Goal: Information Seeking & Learning: Learn about a topic

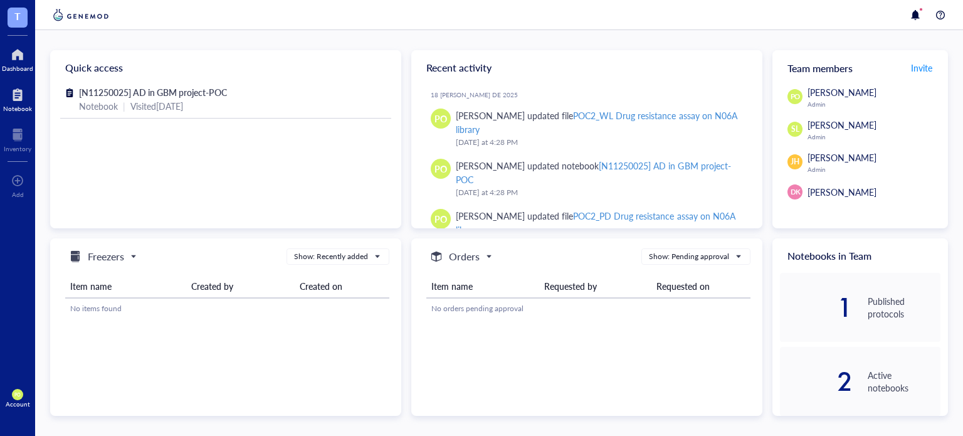
drag, startPoint x: 24, startPoint y: 95, endPoint x: 25, endPoint y: 102, distance: 6.4
click at [24, 95] on div at bounding box center [17, 95] width 29 height 20
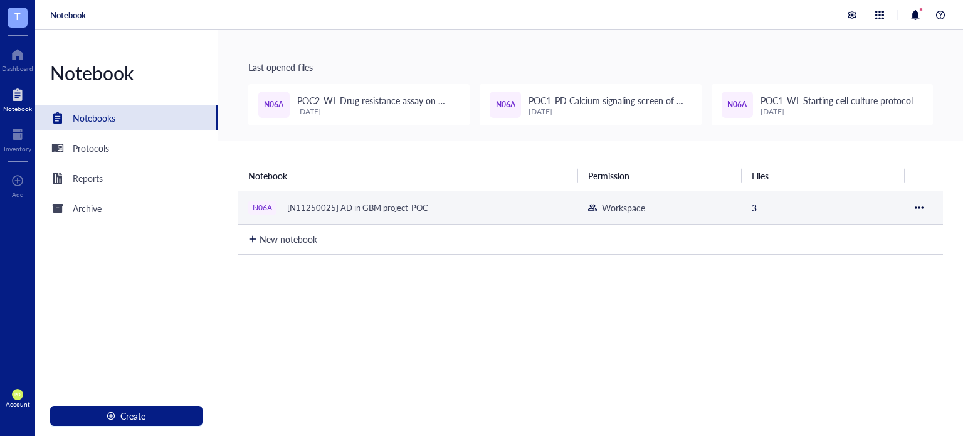
click at [391, 206] on div "[N11250025] AD in GBM project-POC" at bounding box center [357, 208] width 152 height 18
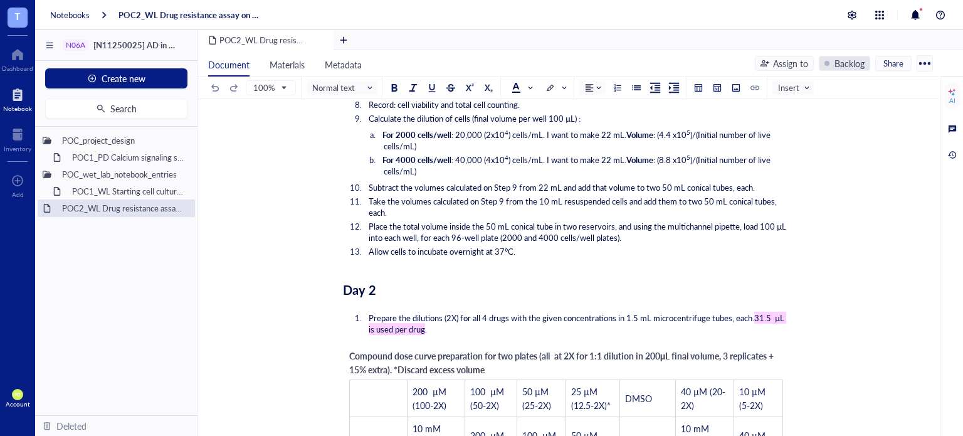
scroll to position [2329, 0]
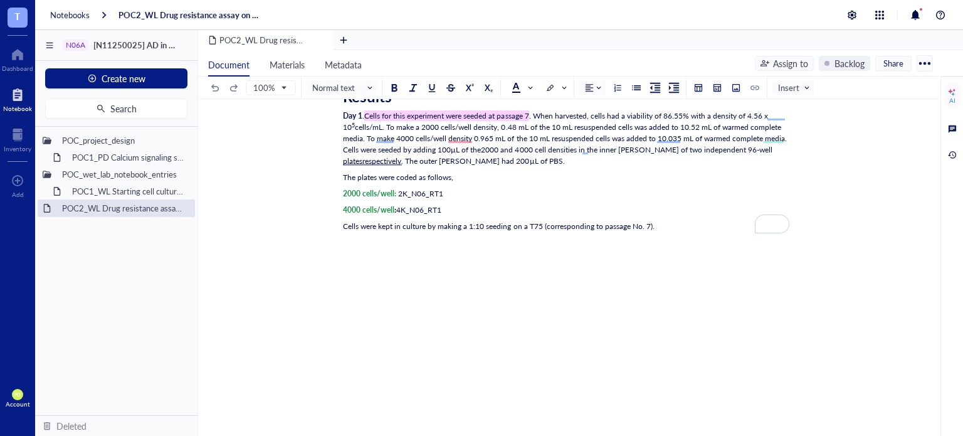
click at [377, 221] on span "Cells were kept in culture by making a 1:10 seeding on a T75 (corresponding to …" at bounding box center [498, 226] width 311 height 11
drag, startPoint x: 462, startPoint y: 150, endPoint x: 452, endPoint y: 149, distance: 10.1
click at [452, 149] on div "Day 1 . Cells for this experiment were seeded at passage 7 . When harvested, ce…" at bounding box center [566, 138] width 446 height 56
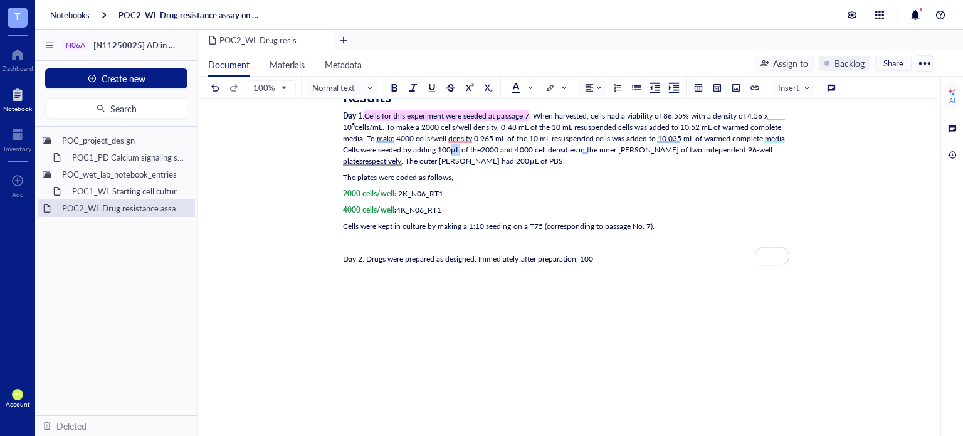
copy span "µL"
drag, startPoint x: 361, startPoint y: 257, endPoint x: 345, endPoint y: 258, distance: 16.3
click at [345, 258] on span "Day 2. Drugs were prepared as designed. Immediately after preparation, 100 µL o…" at bounding box center [553, 258] width 420 height 11
click at [469, 227] on div at bounding box center [470, 227] width 9 height 9
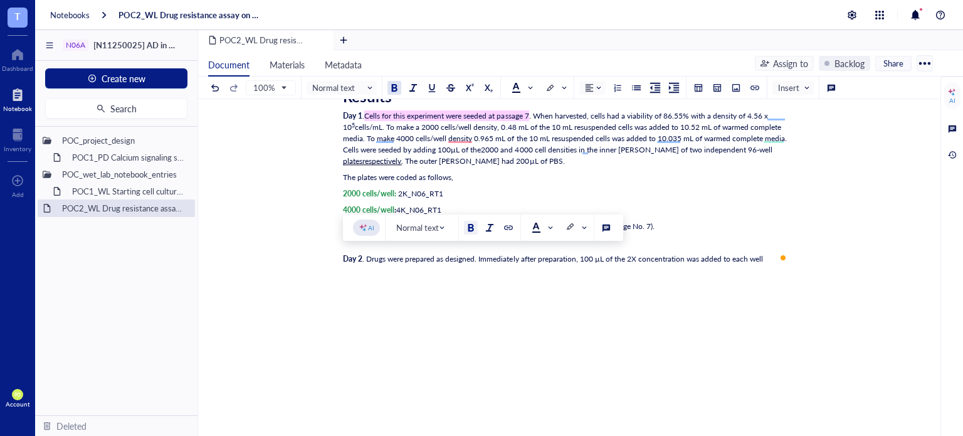
click at [766, 258] on div "Day 2 . Drugs were prepared as designed. Immediately after preparation, 100 µL …" at bounding box center [566, 258] width 446 height 11
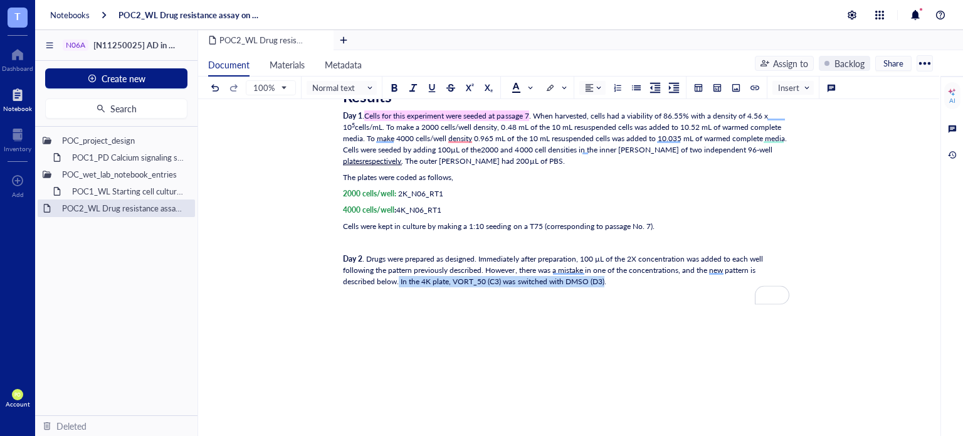
drag, startPoint x: 604, startPoint y: 280, endPoint x: 399, endPoint y: 280, distance: 205.6
click at [399, 280] on span ". Drugs were prepared as designed. Immediately after preparation, 100 µL of the…" at bounding box center [554, 269] width 422 height 33
click at [560, 86] on span at bounding box center [555, 87] width 20 height 13
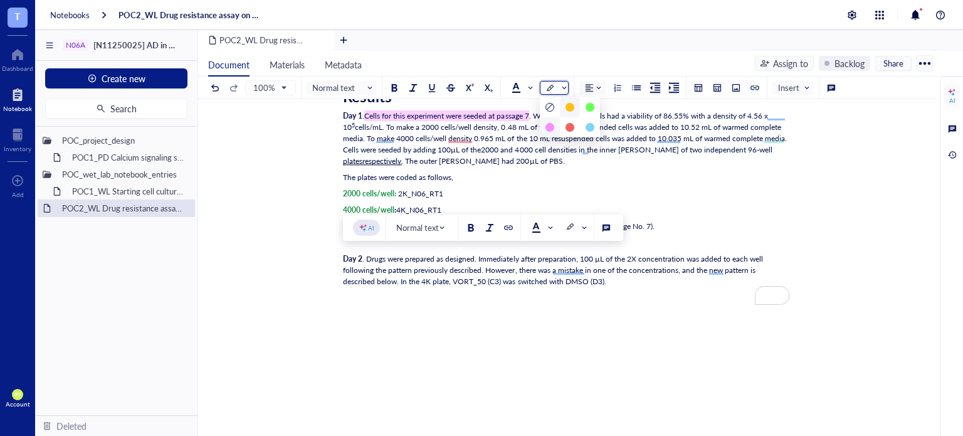
click at [550, 127] on div at bounding box center [549, 127] width 9 height 9
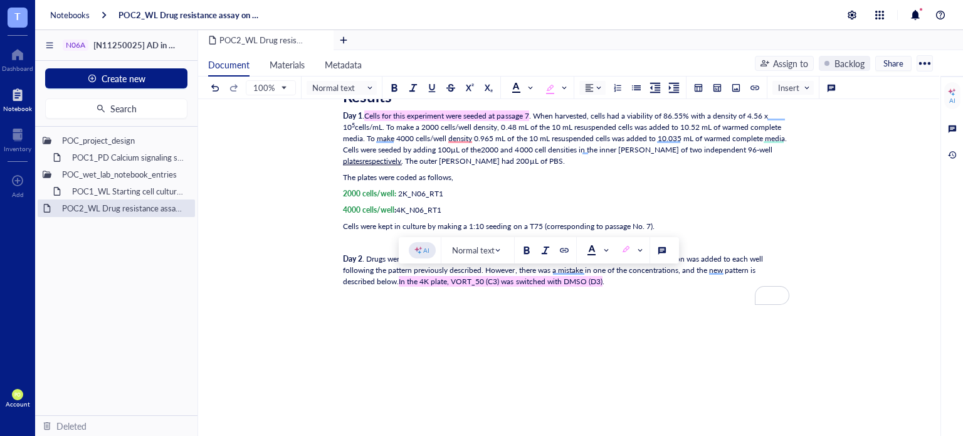
click at [627, 276] on div "Day 2 . Drugs were prepared as designed. Immediately after preparation, 100 µL …" at bounding box center [566, 270] width 446 height 34
click at [778, 86] on span "Insert" at bounding box center [794, 87] width 33 height 11
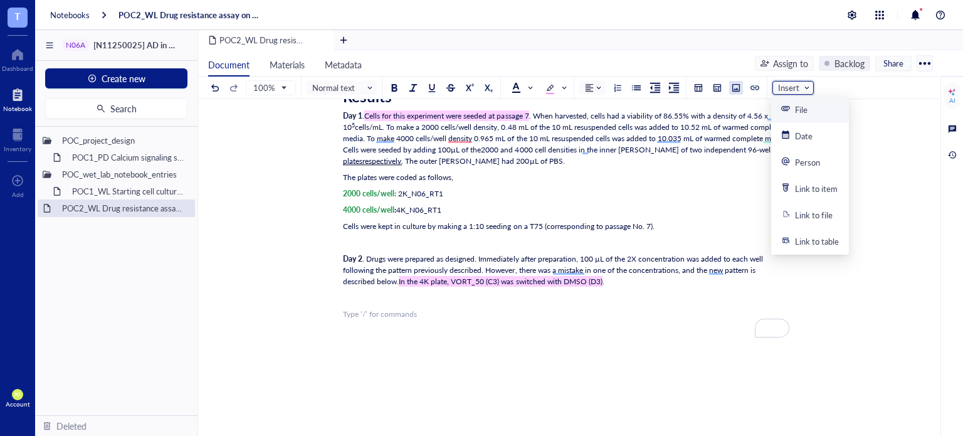
click at [734, 88] on div at bounding box center [735, 87] width 9 height 9
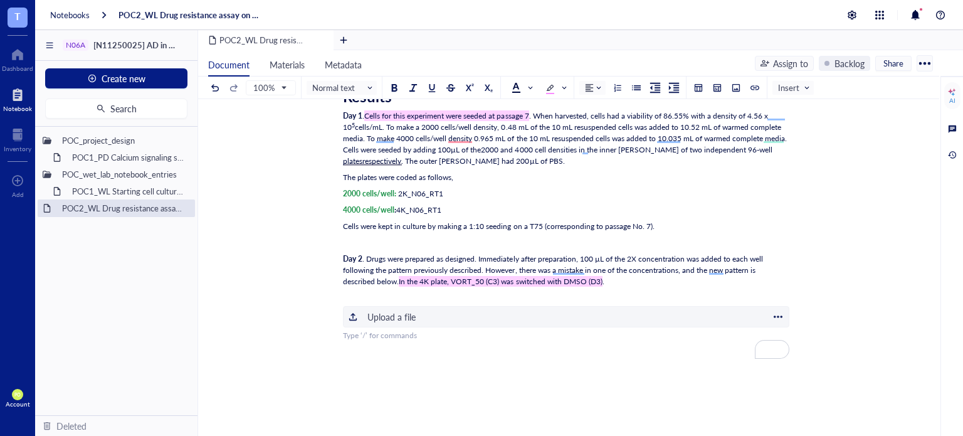
click at [386, 313] on div "Upload a file" at bounding box center [391, 317] width 48 height 14
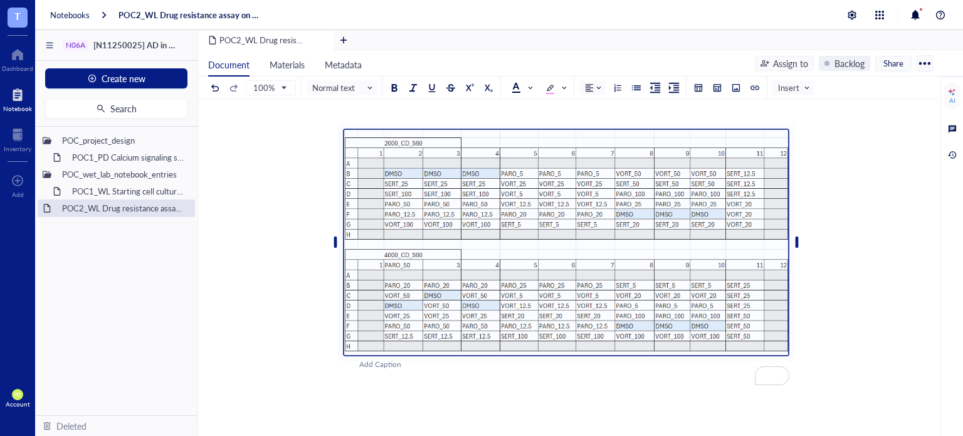
scroll to position [2684, 0]
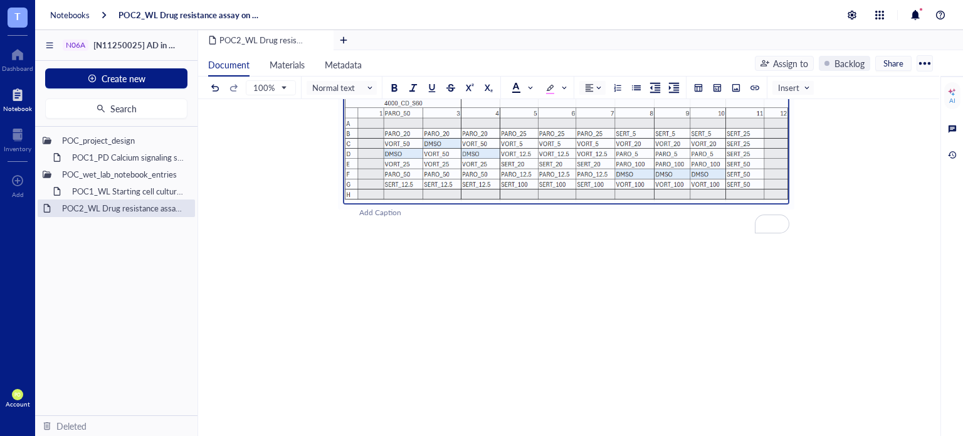
click at [372, 207] on div "Add Caption" at bounding box center [582, 213] width 446 height 12
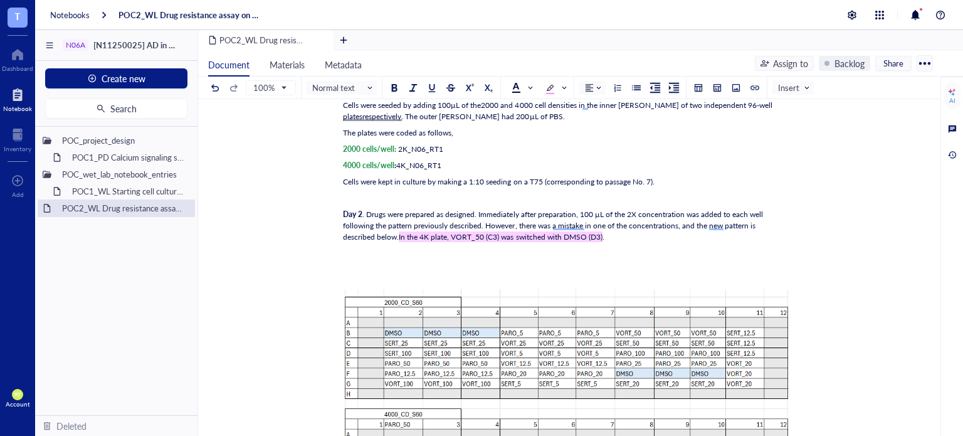
scroll to position [2371, 0]
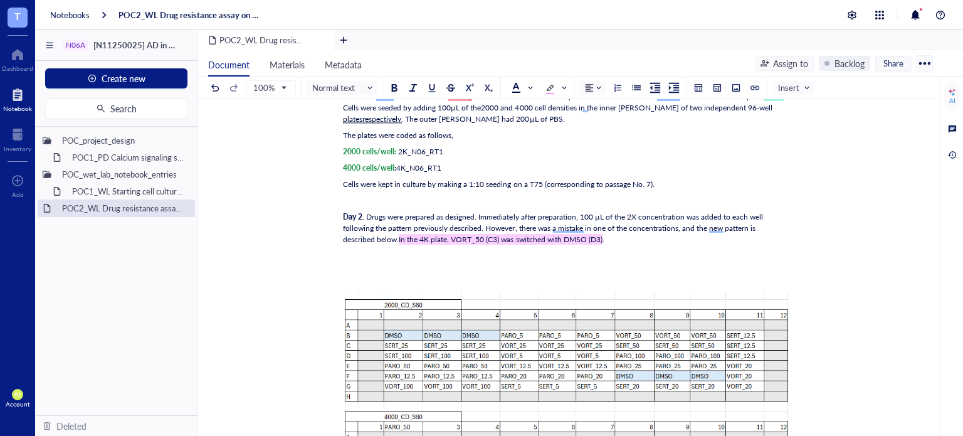
click at [400, 266] on div "﻿" at bounding box center [566, 271] width 446 height 11
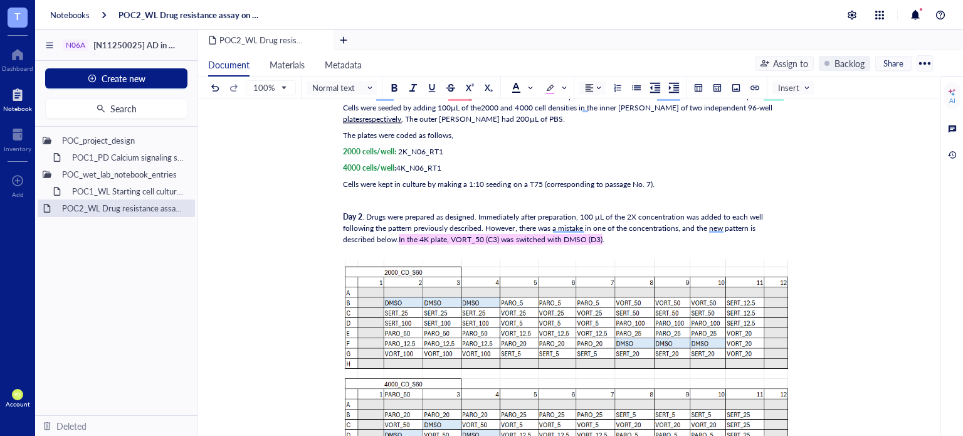
click at [647, 239] on div "Day 2 . Drugs were prepared as designed. Immediately after preparation, 100 µL …" at bounding box center [566, 228] width 446 height 34
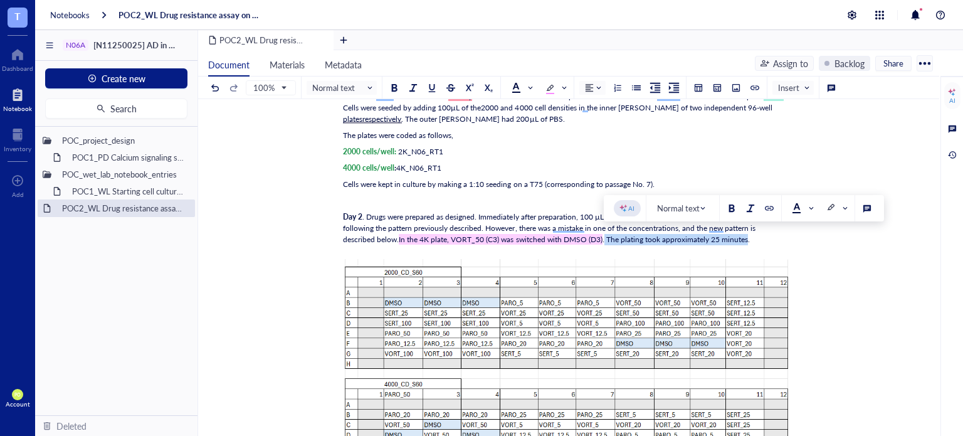
drag, startPoint x: 747, startPoint y: 236, endPoint x: 605, endPoint y: 241, distance: 141.7
click at [605, 241] on span ". The plating took approximately 25 minutes." at bounding box center [675, 239] width 147 height 11
click at [391, 85] on div at bounding box center [394, 87] width 9 height 9
click at [780, 248] on div "Corrected version ﻿" at bounding box center [566, 374] width 446 height 252
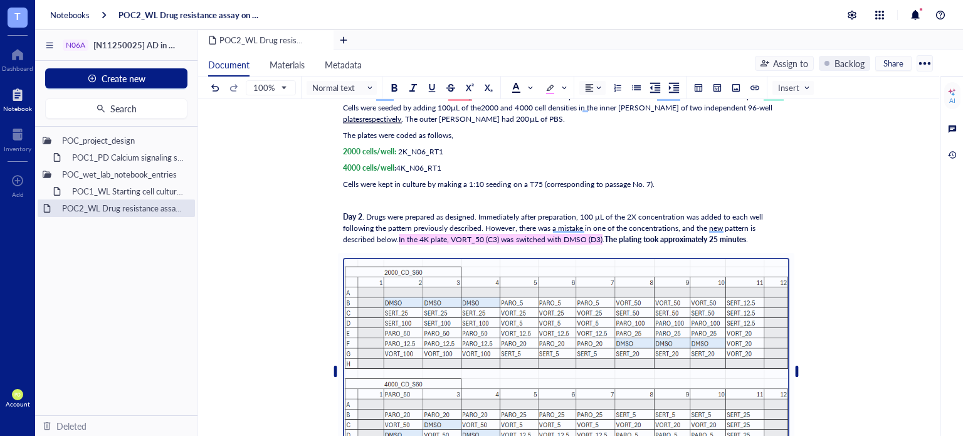
scroll to position [2580, 0]
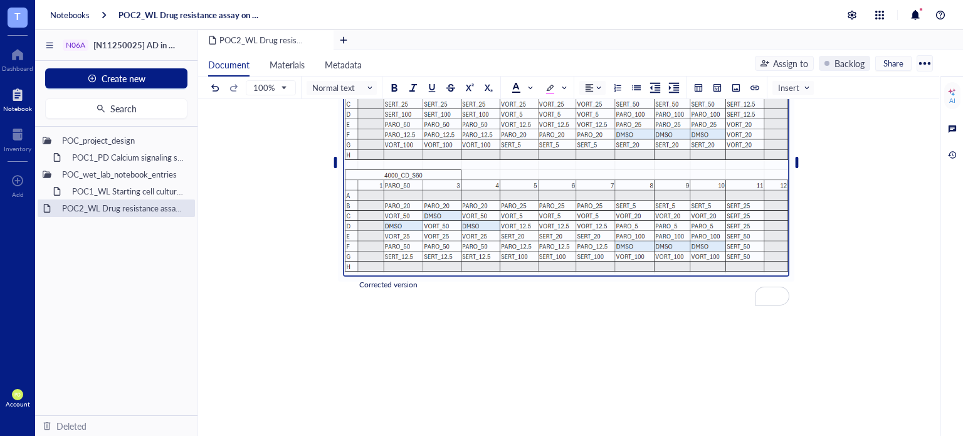
click at [393, 279] on div "Corrected version" at bounding box center [566, 285] width 414 height 12
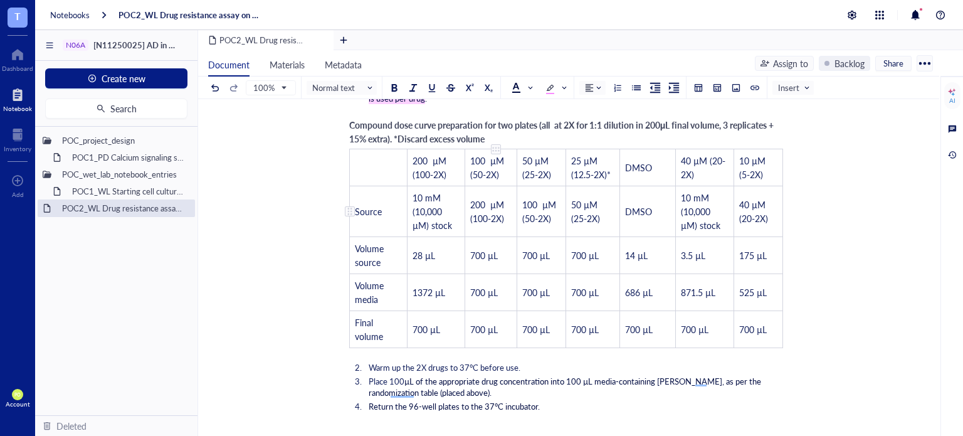
scroll to position [1953, 0]
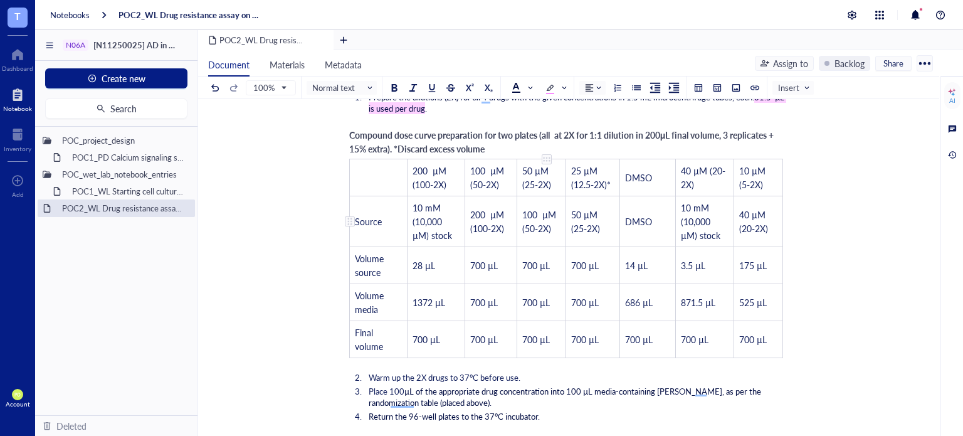
click at [554, 210] on span "100 µM (50-2X)" at bounding box center [540, 221] width 36 height 26
drag, startPoint x: 556, startPoint y: 215, endPoint x: 543, endPoint y: 212, distance: 13.5
click at [543, 212] on span "100 µM (50-2X)" at bounding box center [540, 221] width 36 height 26
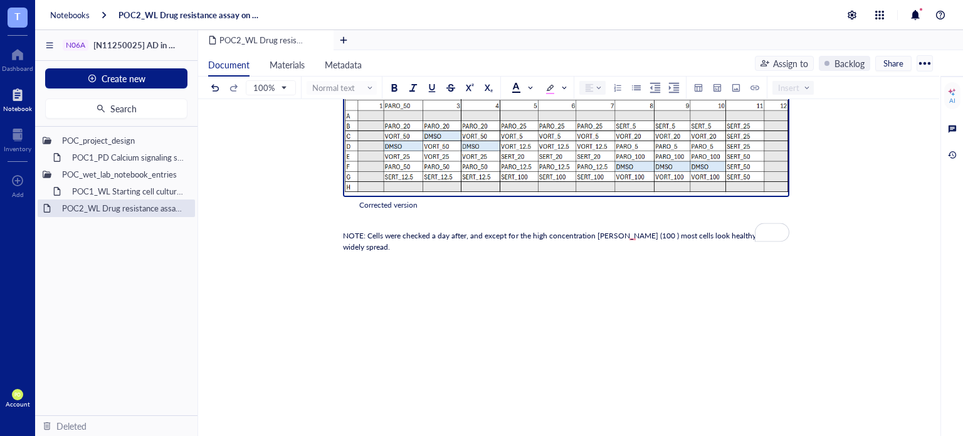
scroll to position [2668, 0]
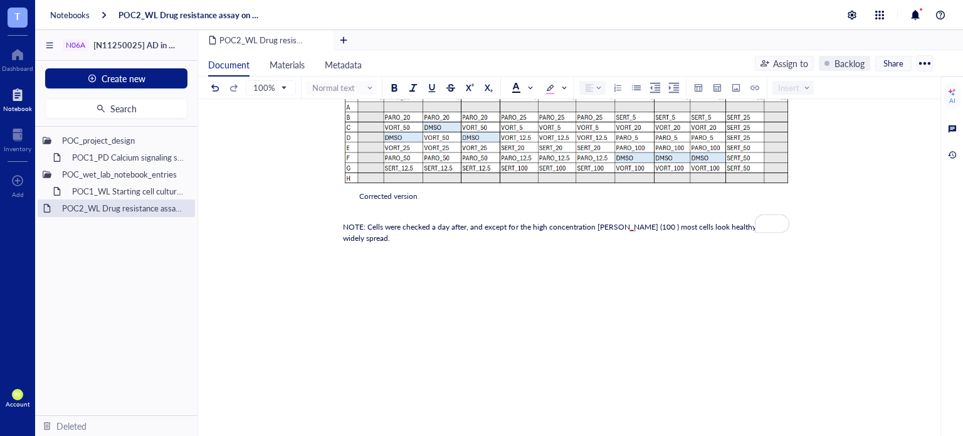
click at [626, 224] on span "NOTE: Cells were checked a day after, and except for the high concentration [PE…" at bounding box center [557, 232] width 429 height 22
click at [629, 224] on span "NOTE: Cells were checked a day after, and except for the high concentration [PE…" at bounding box center [557, 232] width 429 height 22
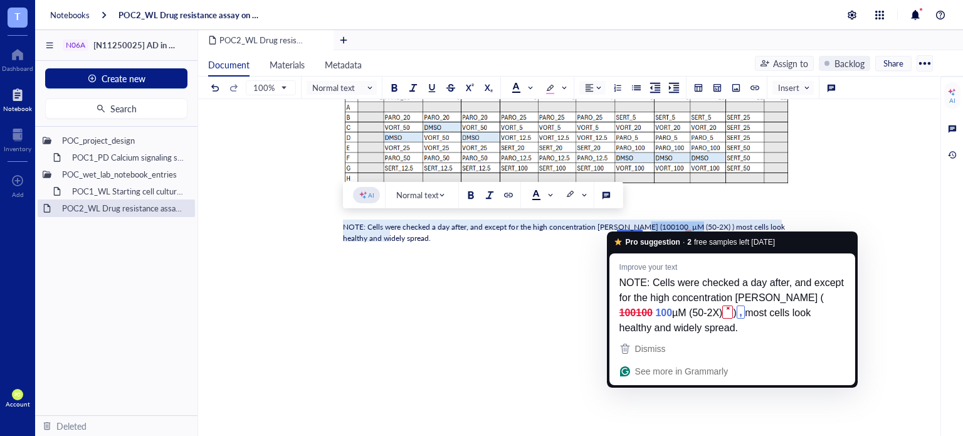
drag, startPoint x: 684, startPoint y: 228, endPoint x: 632, endPoint y: 223, distance: 52.3
click at [632, 223] on span "NOTE: Cells were checked a day after, and except for the high concentration [PE…" at bounding box center [565, 232] width 444 height 22
click at [651, 222] on span "NOTE: Cells were checked a day after, and except for the high concentration [PE…" at bounding box center [565, 232] width 444 height 22
click at [646, 224] on span "NOTE: Cells were checked a day after, and except for the high concentration [PE…" at bounding box center [565, 232] width 444 height 22
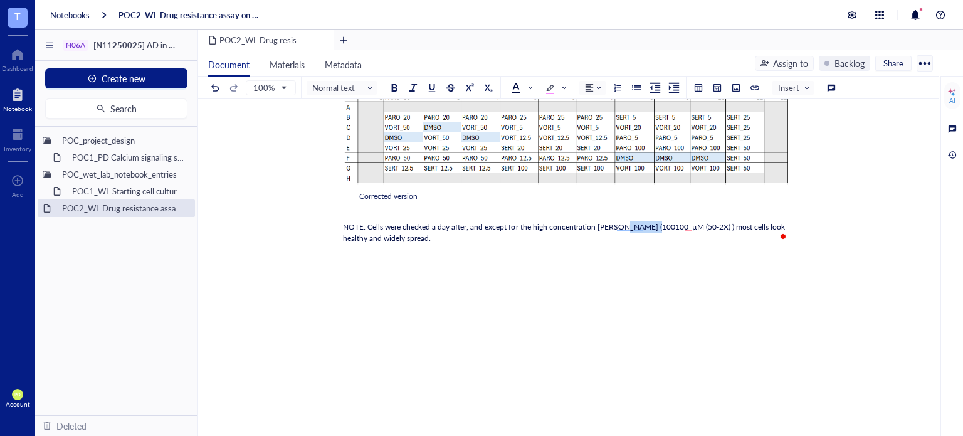
drag, startPoint x: 644, startPoint y: 224, endPoint x: 634, endPoint y: 224, distance: 10.7
click at [634, 224] on span "NOTE: Cells were checked a day after, and except for the high concentration [PE…" at bounding box center [565, 232] width 444 height 22
click at [645, 225] on span "NOTE: Cells were checked a day after, and except for the high concentration [PE…" at bounding box center [565, 232] width 444 height 22
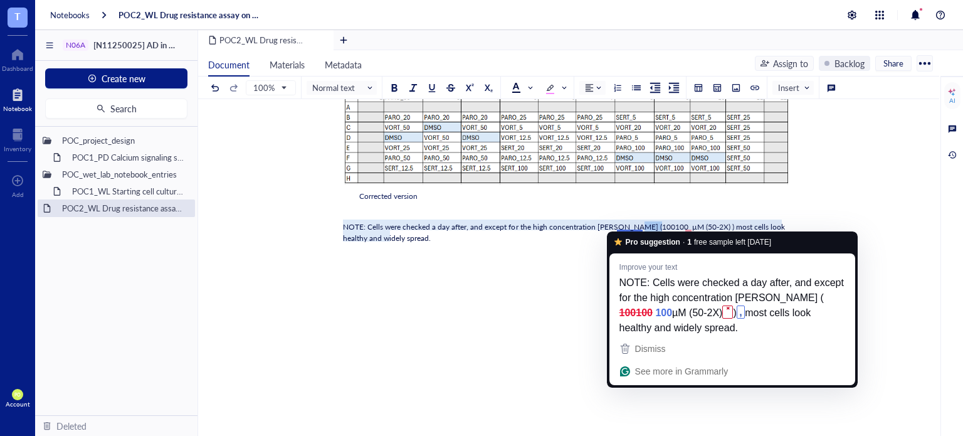
drag, startPoint x: 646, startPoint y: 225, endPoint x: 629, endPoint y: 225, distance: 17.5
click at [629, 225] on span "NOTE: Cells were checked a day after, and except for the high concentration [PE…" at bounding box center [565, 232] width 444 height 22
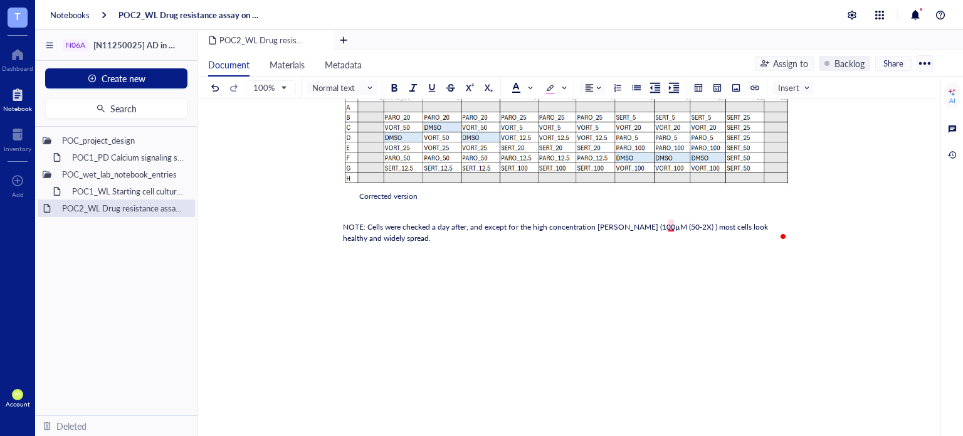
click at [670, 225] on span "NOTE: Cells were checked a day after, and except for the high concentration [PE…" at bounding box center [556, 232] width 427 height 22
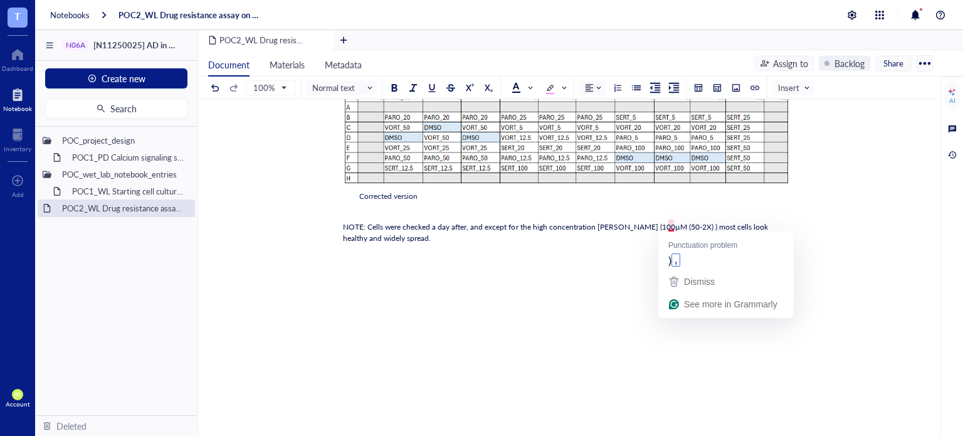
click at [669, 224] on span "NOTE: Cells were checked a day after, and except for the high concentration [PE…" at bounding box center [556, 232] width 427 height 22
click at [644, 223] on span "NOTE: Cells were checked a day after, and except for the high concentration [PE…" at bounding box center [563, 232] width 441 height 22
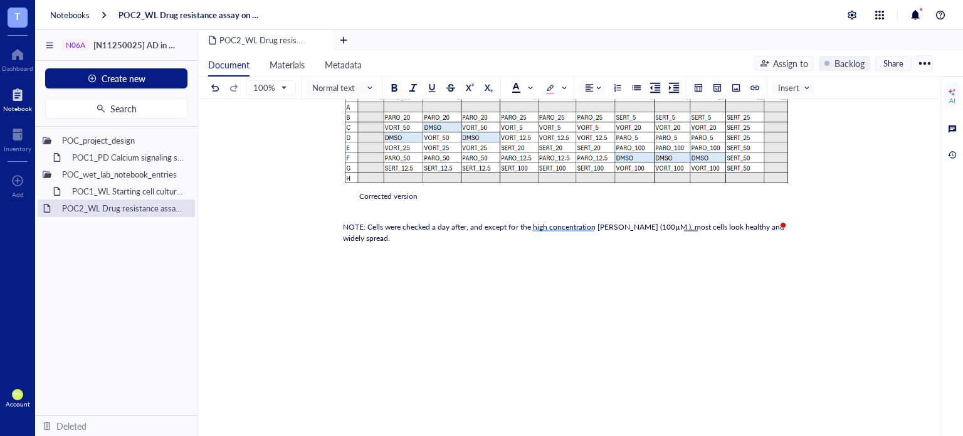
click at [642, 225] on span "NOTE: Cells were checked a day after, and except for the high concentration [PE…" at bounding box center [564, 232] width 443 height 22
click at [560, 226] on span "NOTE: Cells were checked a day after, and except for the high concentration [PE…" at bounding box center [563, 232] width 441 height 22
click at [563, 221] on span "NOTE: Cells were checked a day after, and except for the high concentration [PE…" at bounding box center [563, 232] width 441 height 22
drag, startPoint x: 363, startPoint y: 223, endPoint x: 343, endPoint y: 222, distance: 20.1
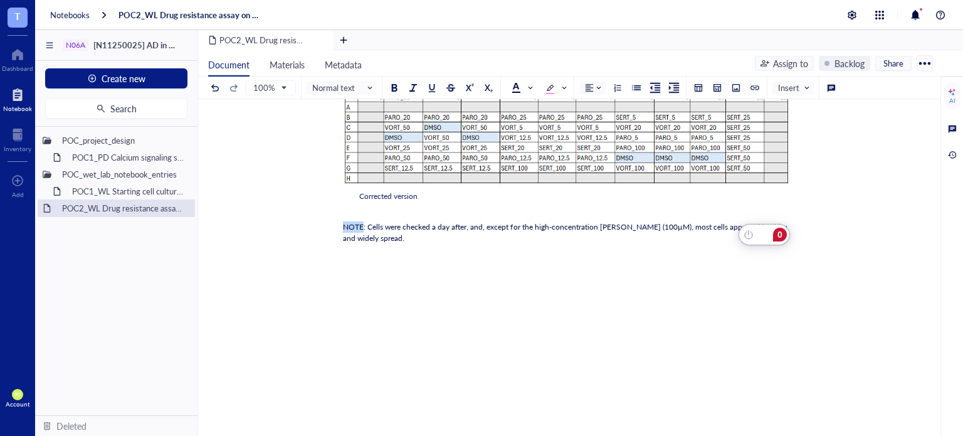
click at [343, 222] on span "NOTE: Cells were checked a day after, and, except for the high-concentration [P…" at bounding box center [566, 232] width 446 height 22
click at [390, 87] on div at bounding box center [394, 87] width 9 height 9
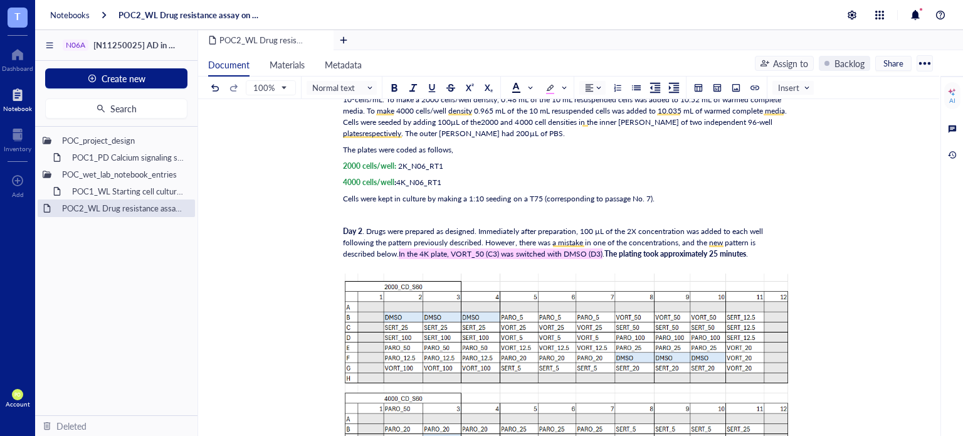
scroll to position [2365, 0]
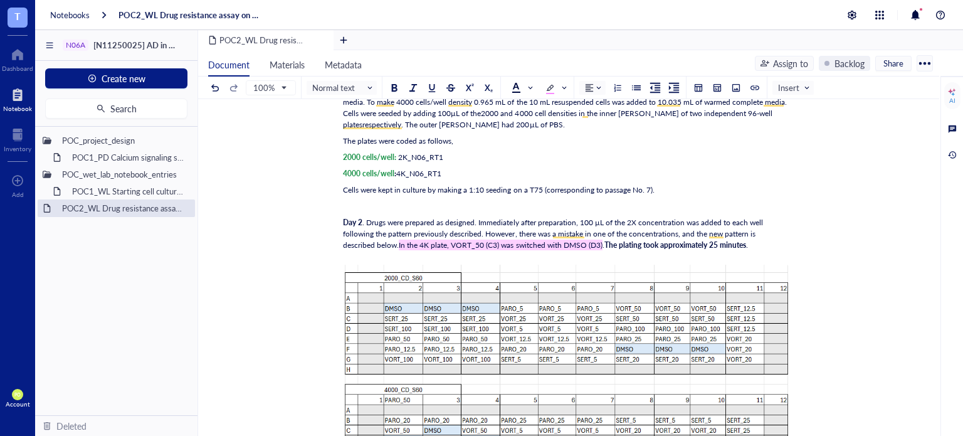
click at [763, 240] on div "Day 2 . Drugs were prepared as designed. Immediately after preparation, 100 µL …" at bounding box center [566, 234] width 446 height 34
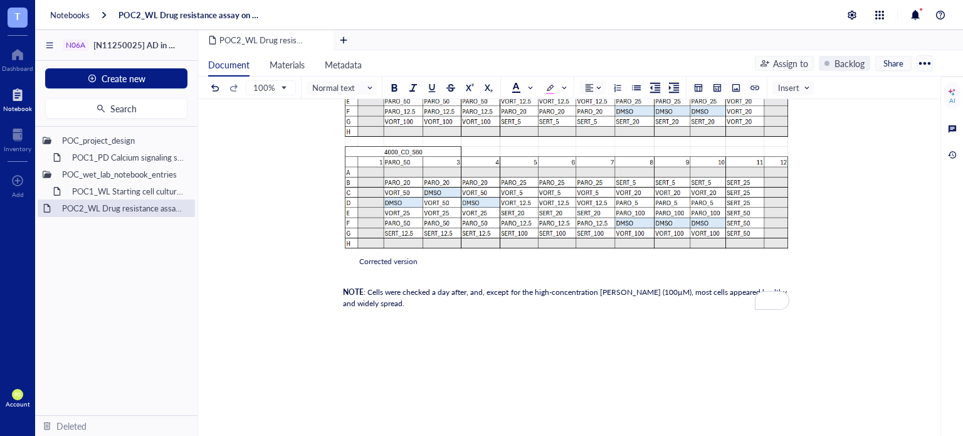
scroll to position [2560, 0]
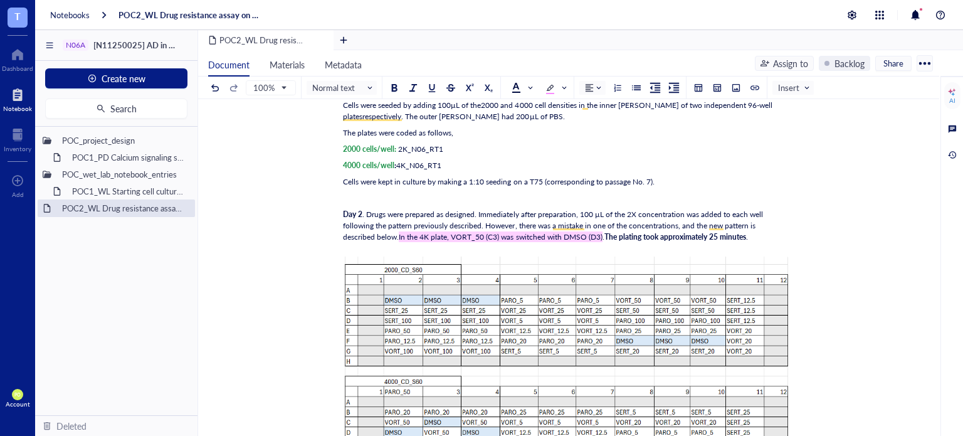
scroll to position [2351, 0]
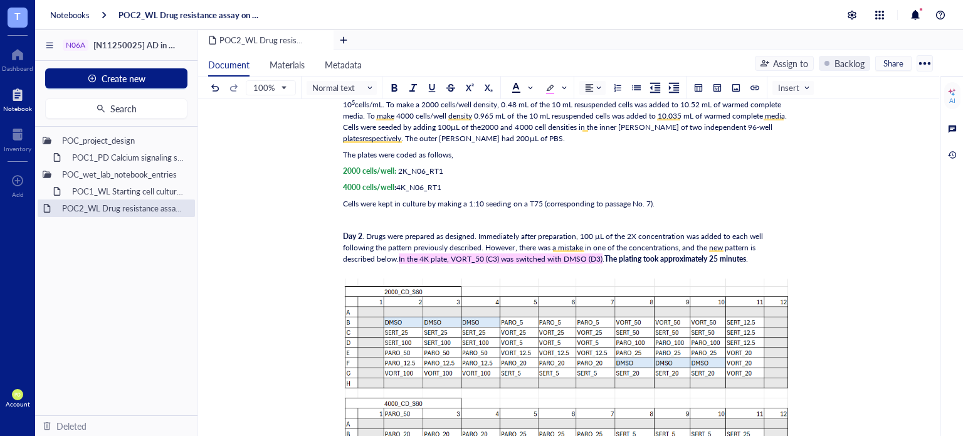
click at [483, 158] on div "The plates were coded as follows," at bounding box center [566, 154] width 446 height 11
click at [471, 183] on div "4000 cells/well : 4K_N06_RT1" at bounding box center [566, 187] width 446 height 11
click at [471, 174] on div "2000 cells/well: 2K_N06_RT1" at bounding box center [566, 170] width 446 height 11
click at [671, 202] on div "Cells were kept in culture by making a 1:10 seeding on a T75 (corresponding to …" at bounding box center [566, 203] width 446 height 11
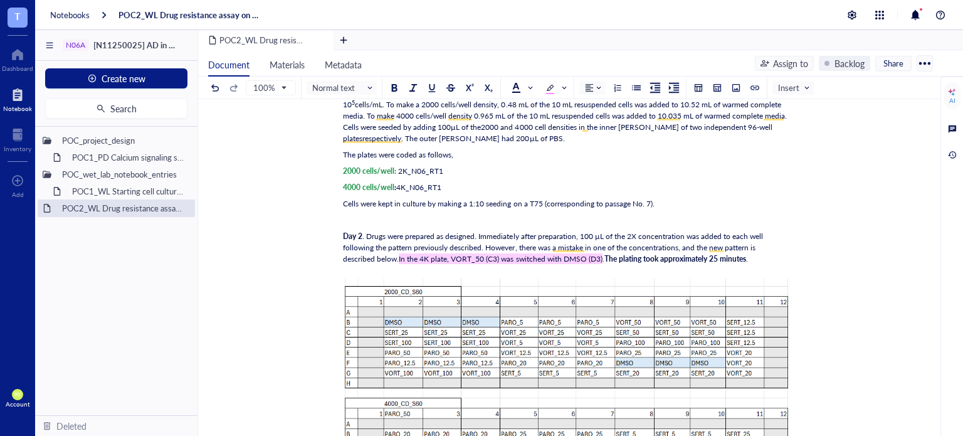
click at [761, 255] on div "Day 2 . Drugs were prepared as designed. Immediately after preparation, 100 µL …" at bounding box center [566, 248] width 446 height 34
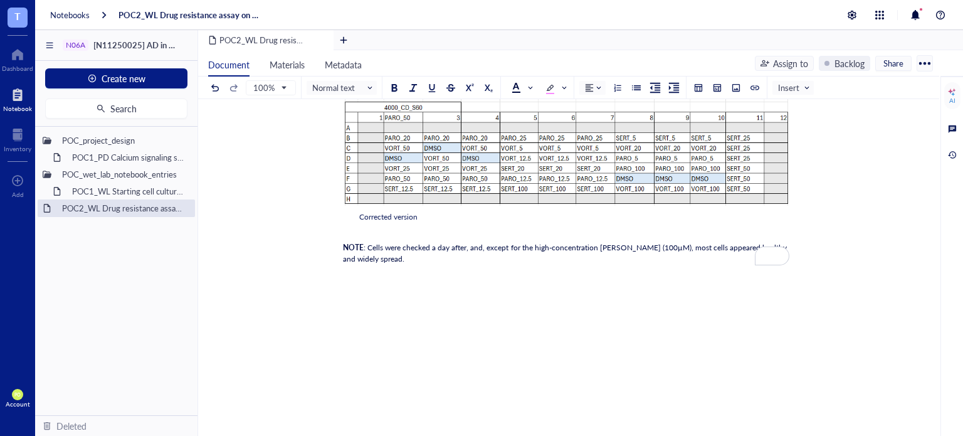
scroll to position [2679, 0]
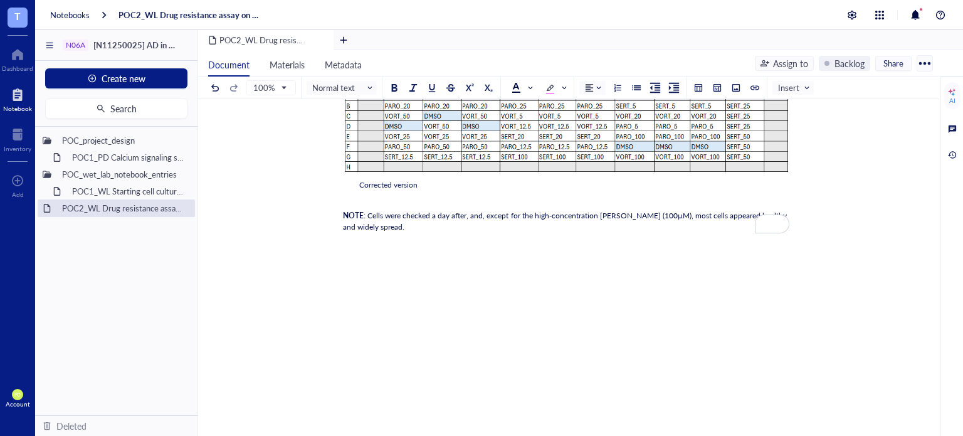
click at [452, 227] on div "NOTE : Cells were checked a day after, and, except for the high-concentration […" at bounding box center [566, 221] width 446 height 23
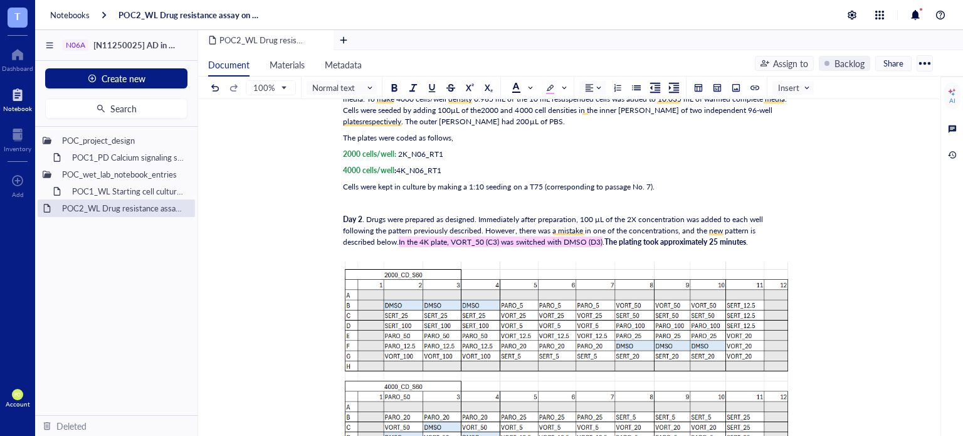
scroll to position [2159, 0]
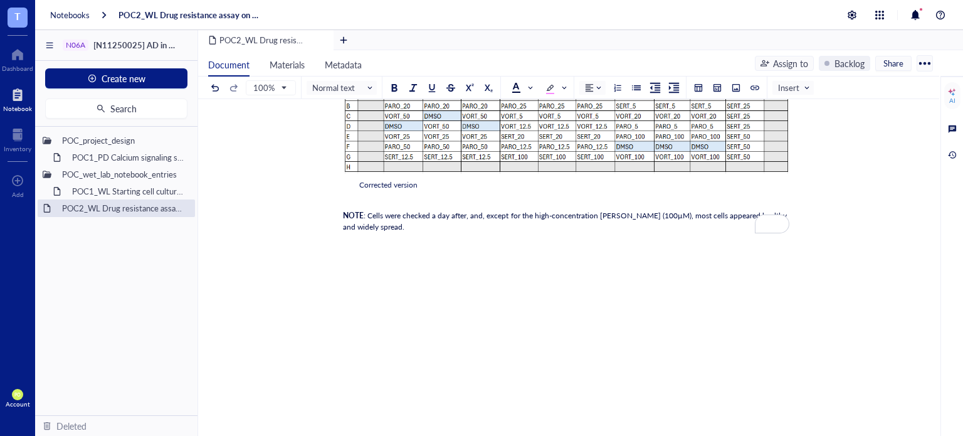
click at [491, 226] on div "NOTE : Cells were checked a day after, and, except for the high-concentration […" at bounding box center [566, 221] width 446 height 23
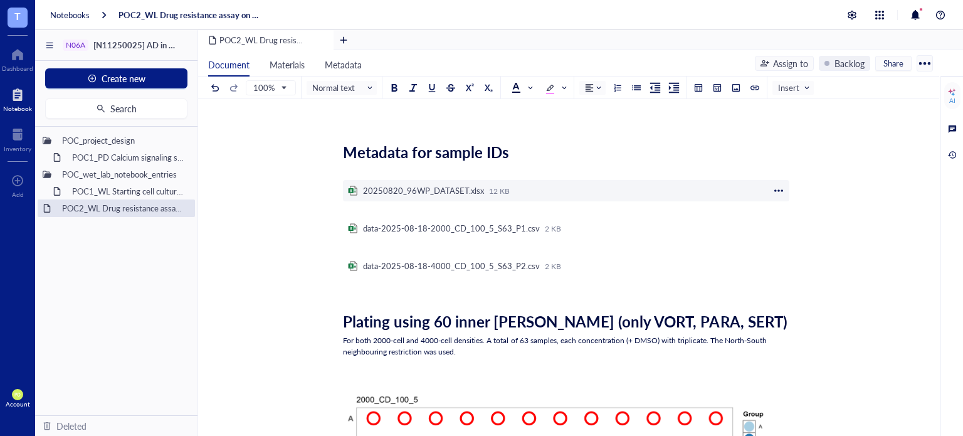
scroll to position [0, 0]
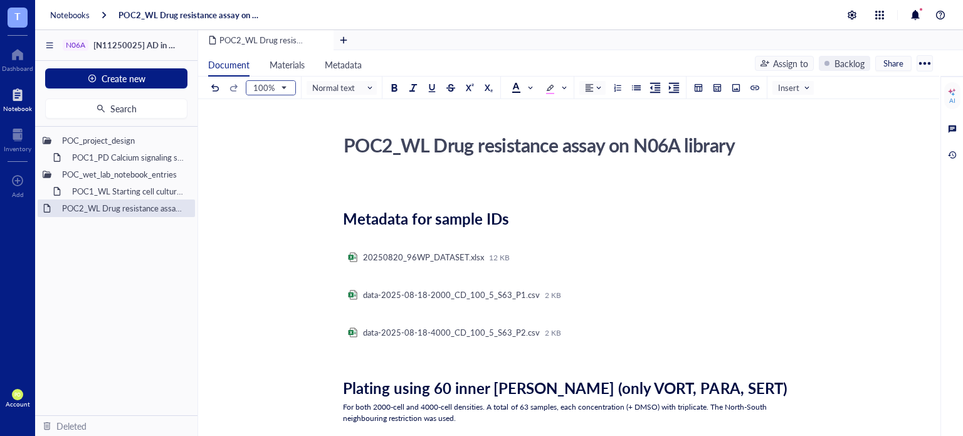
click at [260, 90] on span "100%" at bounding box center [269, 87] width 33 height 11
click at [271, 123] on div "75%" at bounding box center [270, 127] width 33 height 14
